Goal: Task Accomplishment & Management: Use online tool/utility

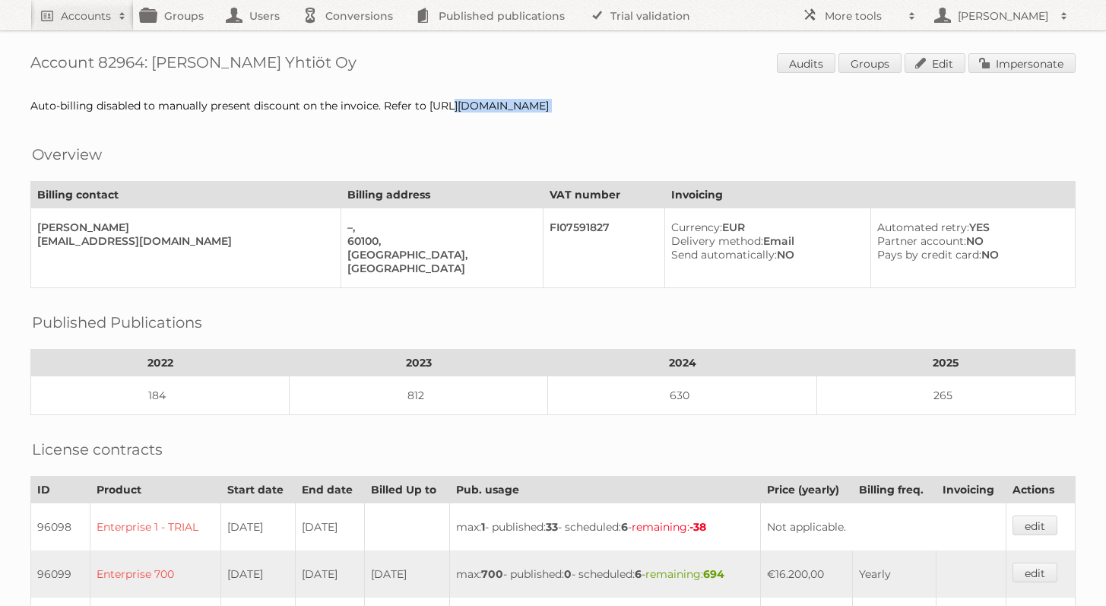
drag, startPoint x: 425, startPoint y: 105, endPoint x: 735, endPoint y: 118, distance: 310.5
click at [735, 118] on div "Account 82964: [PERSON_NAME] Yhtiöt Oy Audits Groups Edit Impersonate Auto-bill…" at bounding box center [553, 549] width 1106 height 1098
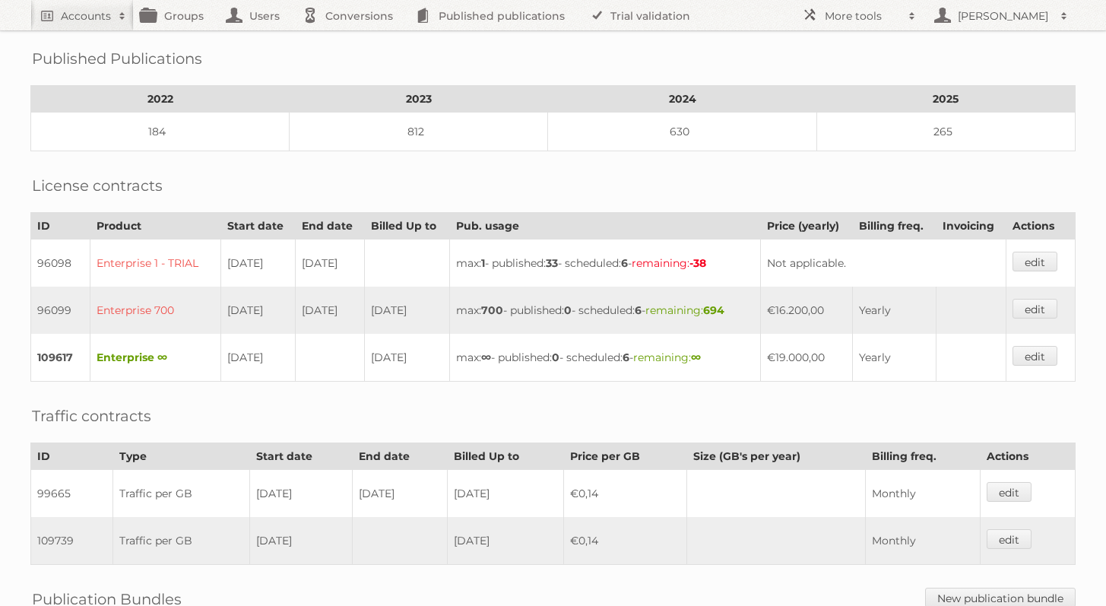
scroll to position [510, 0]
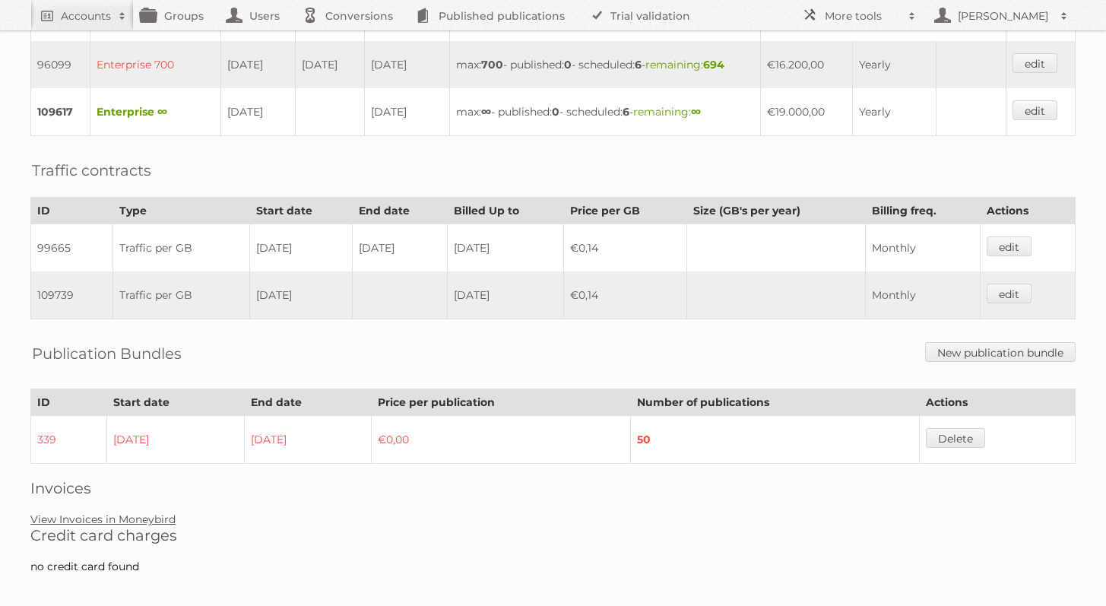
click at [145, 513] on link "View Invoices in Moneybird" at bounding box center [102, 520] width 145 height 14
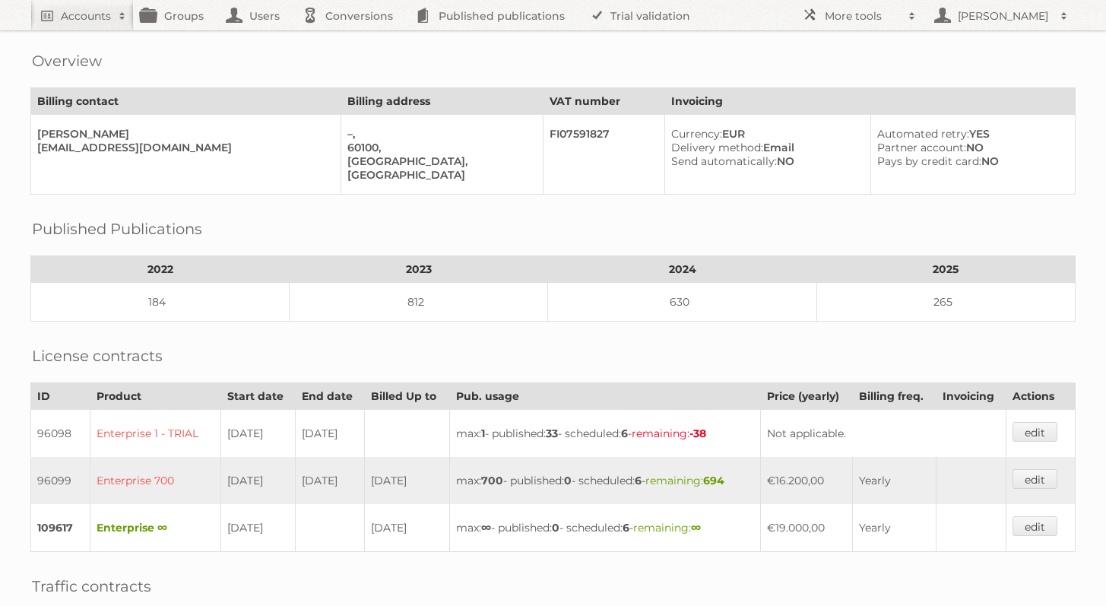
scroll to position [0, 0]
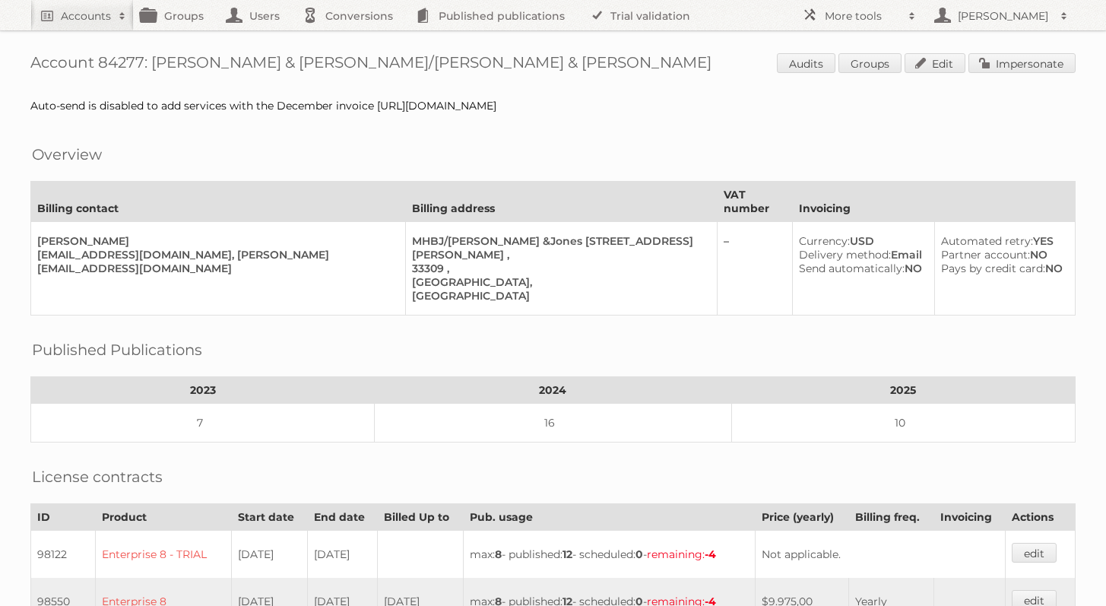
scroll to position [20, 0]
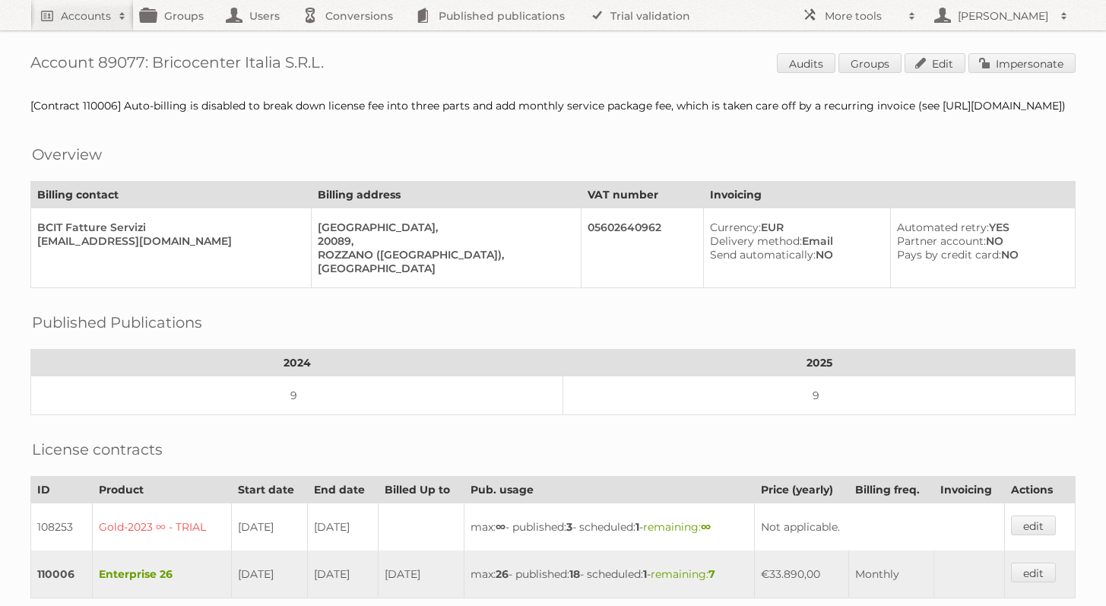
click at [1005, 52] on div "Account 89077: Bricocenter Italia S.R.L. Audits Groups Edit Impersonate [Contra…" at bounding box center [553, 478] width 1106 height 956
click at [1005, 59] on link "Impersonate" at bounding box center [1022, 63] width 107 height 20
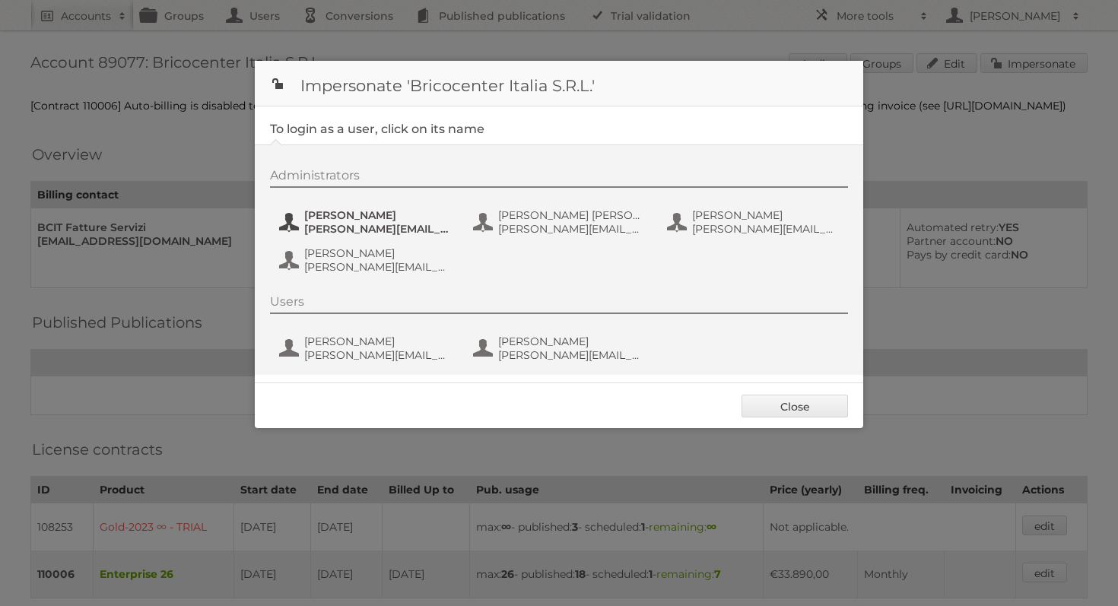
click at [399, 221] on span "ALESSANDRO GUZZETTI" at bounding box center [378, 215] width 148 height 14
